Goal: Information Seeking & Learning: Learn about a topic

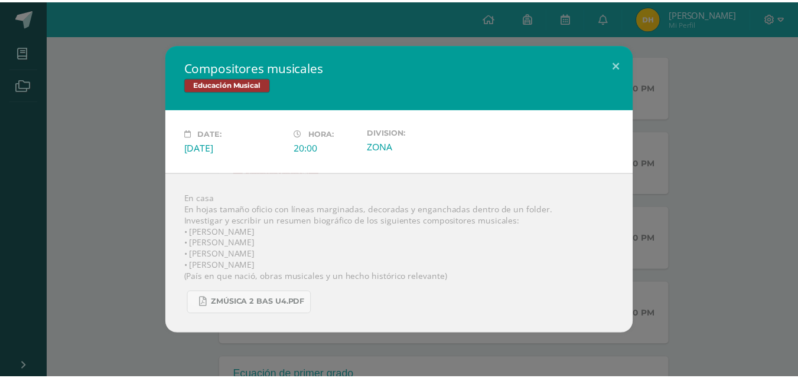
scroll to position [177, 0]
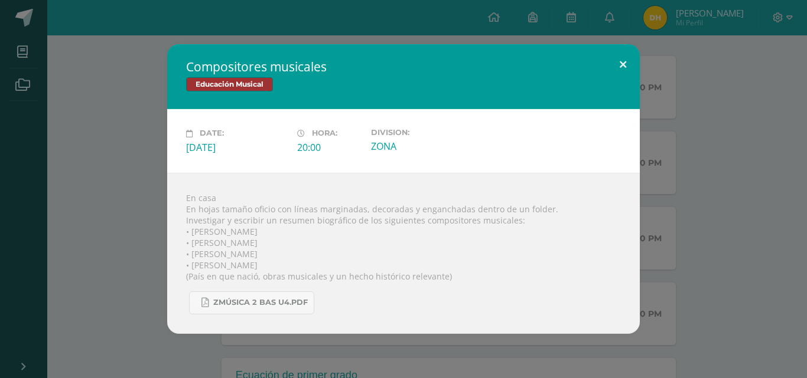
click at [620, 57] on button at bounding box center [623, 64] width 34 height 40
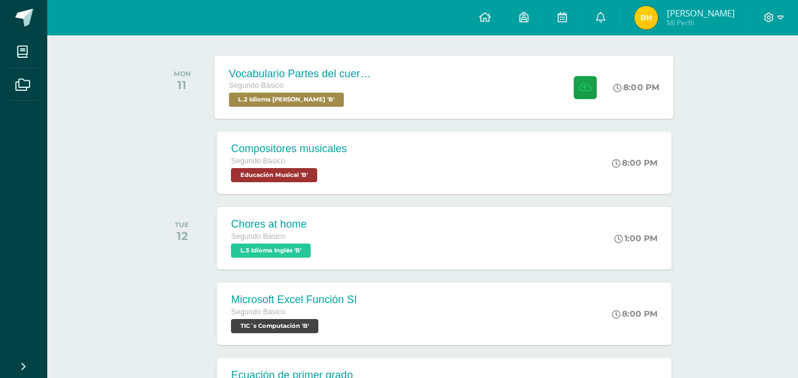
click at [465, 88] on div "Vocabulario Partes del cuerpo Segundo Básico L.2 Idioma Maya Kaqchikel 'B' 8:00…" at bounding box center [444, 87] width 459 height 63
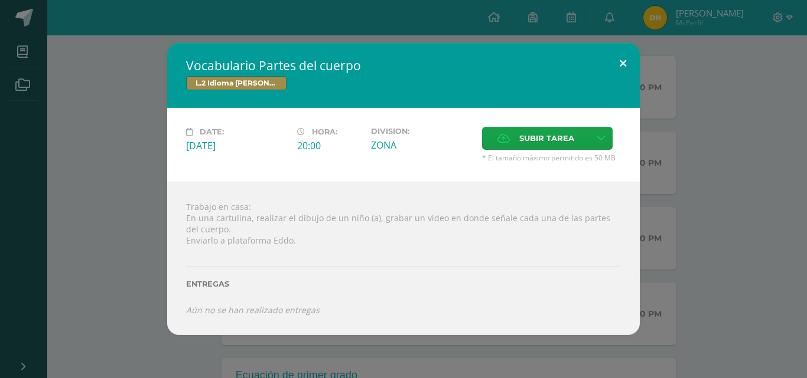
click at [623, 63] on button at bounding box center [623, 63] width 34 height 40
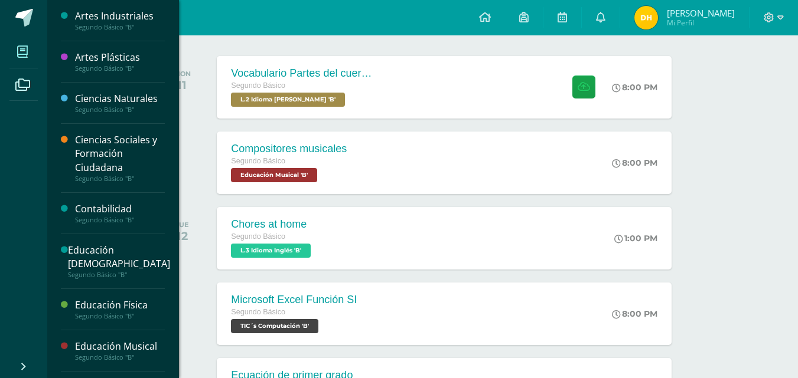
click at [15, 57] on span at bounding box center [22, 51] width 27 height 27
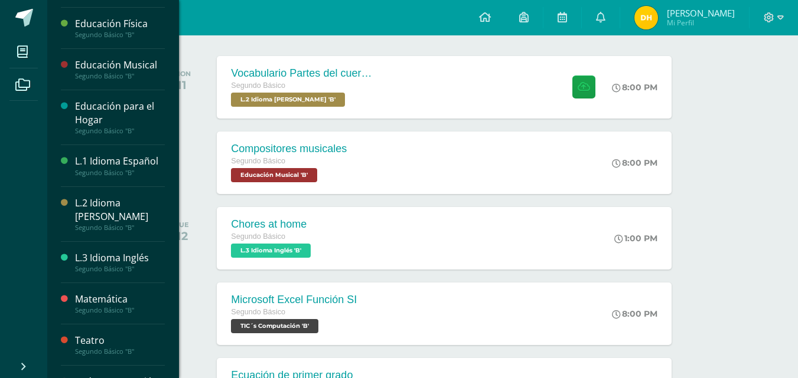
scroll to position [295, 0]
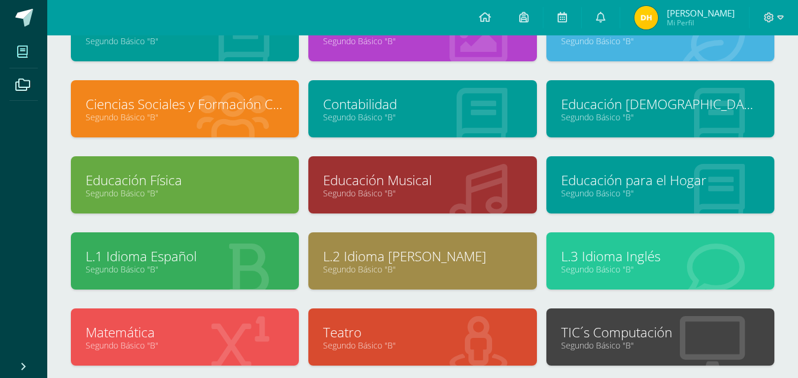
scroll to position [118, 0]
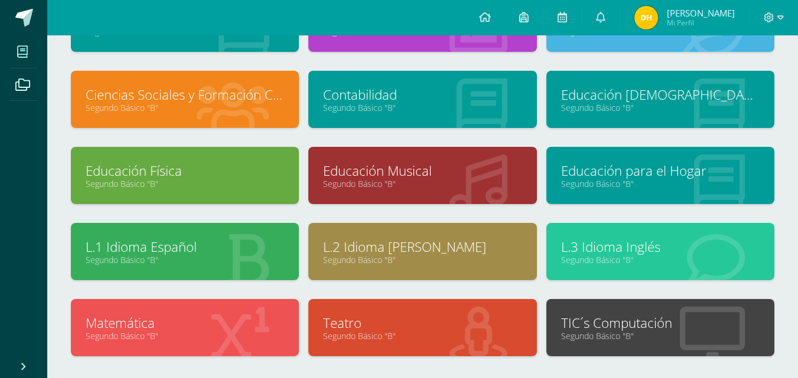
click at [357, 237] on div "L.2 Idioma [PERSON_NAME] Segundo Básico "B"" at bounding box center [422, 251] width 228 height 57
click at [360, 249] on link "L.2 Idioma [PERSON_NAME]" at bounding box center [422, 247] width 198 height 18
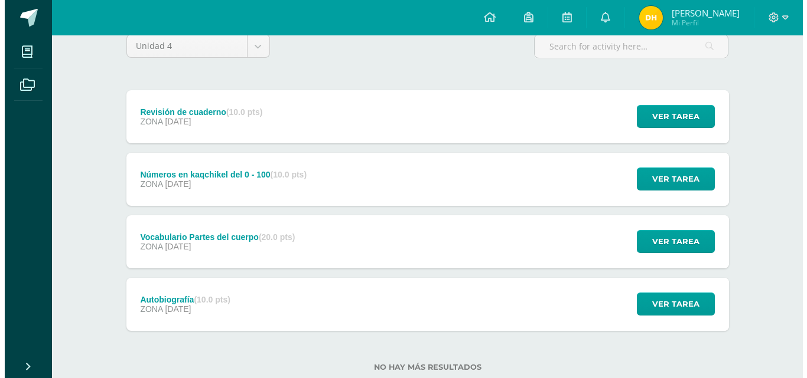
scroll to position [118, 0]
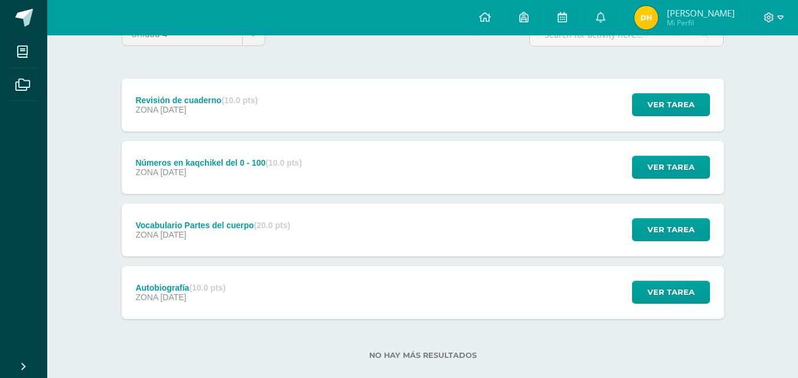
click at [249, 302] on div "Autobiografía (10.0 pts) ZONA [DATE] Ver tarea Autobiografía L.2 Idioma [PERSON…" at bounding box center [423, 292] width 602 height 53
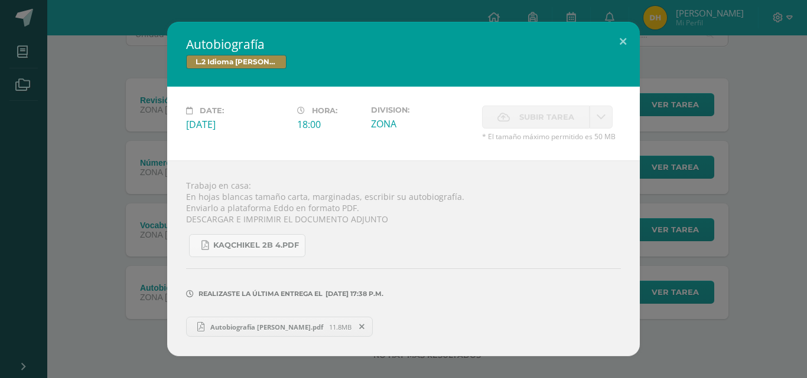
click at [237, 329] on span "Autobiografía Danna Hernández.pdf" at bounding box center [266, 327] width 125 height 9
click at [246, 248] on span "KAQCHIKEL 2B 4.pdf" at bounding box center [256, 245] width 86 height 9
